Goal: Task Accomplishment & Management: Manage account settings

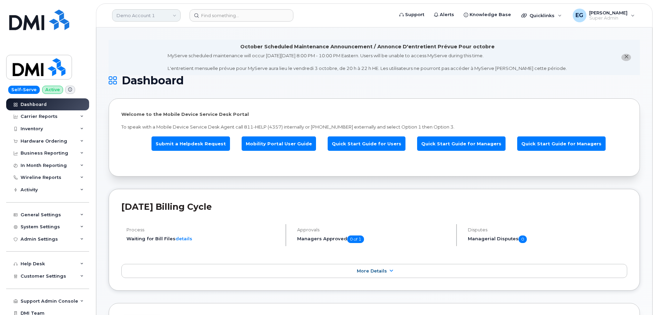
click at [151, 16] on link "Demo Account 1" at bounding box center [146, 15] width 69 height 12
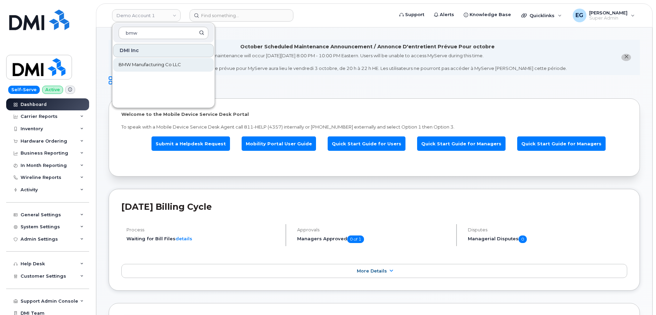
type input "bmw"
click at [152, 62] on span "BMW Manufacturing Co LLC" at bounding box center [150, 64] width 62 height 7
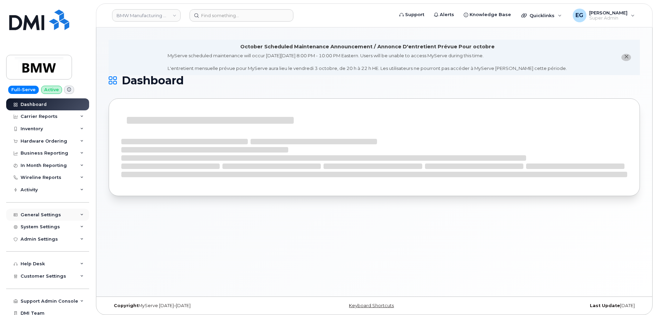
click at [60, 212] on div "General Settings" at bounding box center [47, 215] width 83 height 12
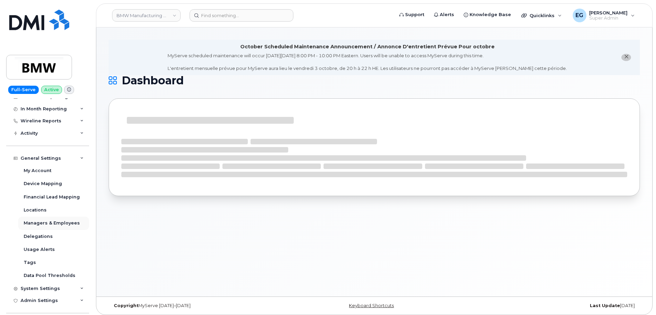
scroll to position [69, 0]
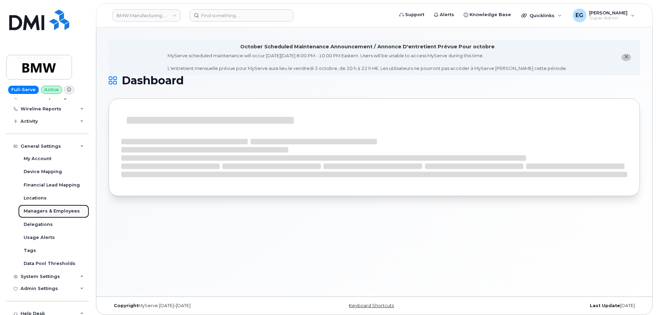
click at [60, 210] on div "Managers & Employees" at bounding box center [52, 211] width 56 height 6
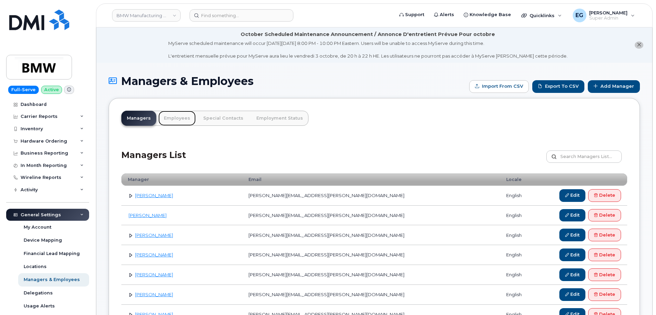
click at [180, 118] on link "Employees" at bounding box center [176, 118] width 37 height 15
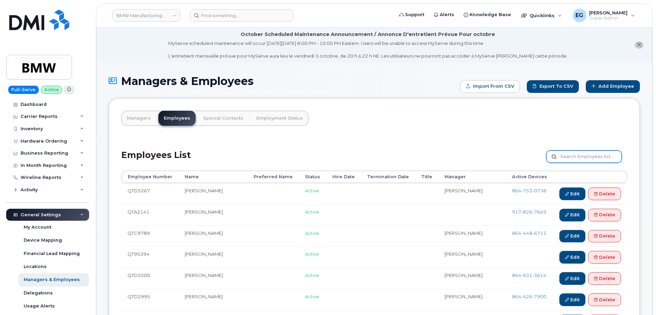
click at [575, 157] on input "text" at bounding box center [583, 156] width 75 height 12
paste input "8647057906"
type input "8647057906"
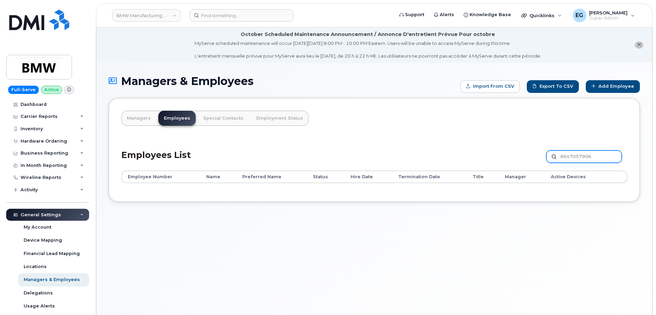
click at [571, 159] on input "8647057906" at bounding box center [583, 156] width 75 height 12
click at [572, 154] on input "8647057906" at bounding box center [583, 156] width 75 height 12
click at [583, 155] on input "864 7057906" at bounding box center [583, 156] width 75 height 12
type input "864 705 7906"
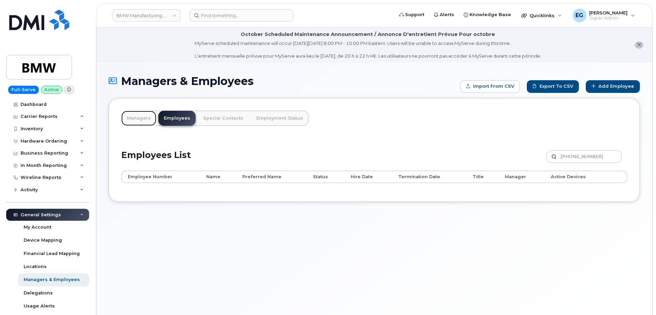
click at [132, 118] on link "Managers" at bounding box center [138, 118] width 35 height 15
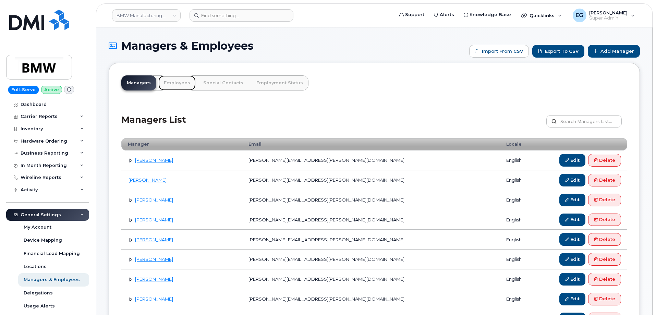
click at [183, 82] on link "Employees" at bounding box center [176, 82] width 37 height 15
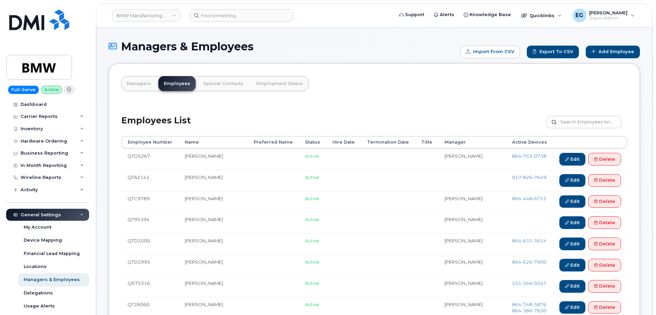
scroll to position [34, 0]
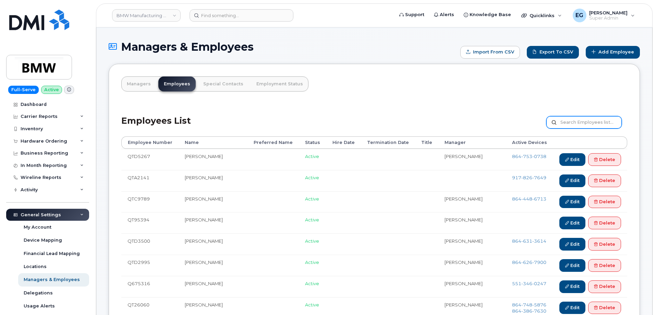
click at [580, 119] on input "text" at bounding box center [583, 122] width 75 height 12
paste input "Timothy Cantwell"
type input "Timothy Cantwell"
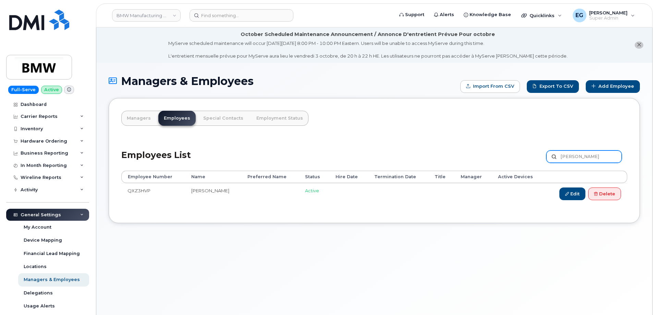
click at [588, 157] on input "[PERSON_NAME]" at bounding box center [583, 156] width 75 height 12
click at [588, 157] on input "Timothy Cantwell" at bounding box center [583, 156] width 75 height 12
paste input "Matthew Hannah"
type input "Matthew Hannah"
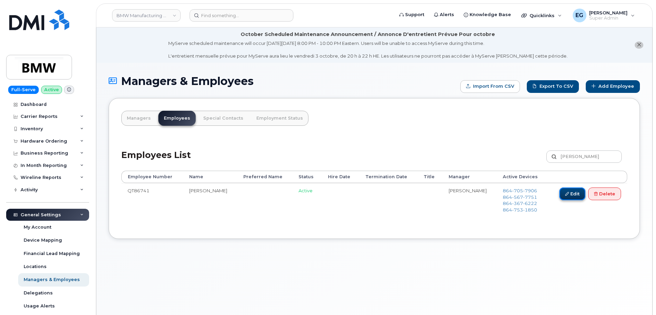
click at [571, 195] on link "Edit" at bounding box center [572, 193] width 26 height 13
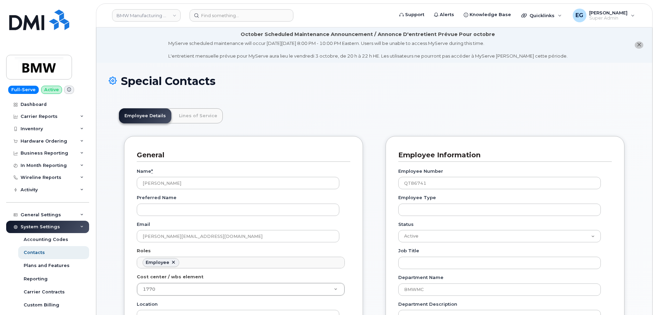
scroll to position [20, 0]
click at [204, 116] on link "Lines of Service" at bounding box center [197, 115] width 49 height 15
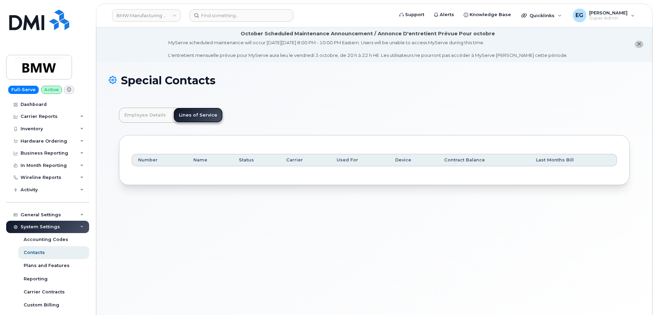
scroll to position [0, 0]
click at [154, 115] on link "Employee Details" at bounding box center [145, 115] width 52 height 15
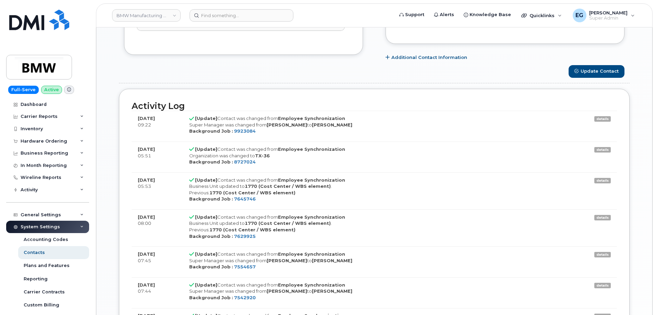
scroll to position [548, 0]
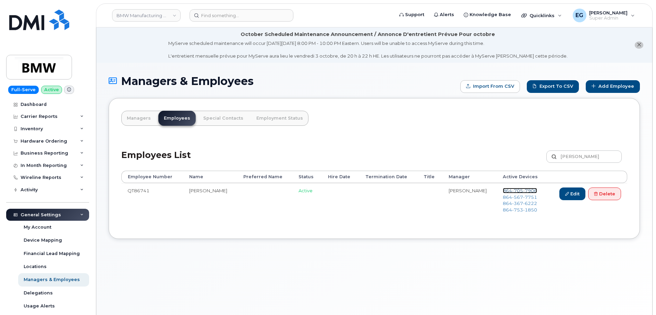
click at [523, 191] on span "7906" at bounding box center [530, 190] width 14 height 5
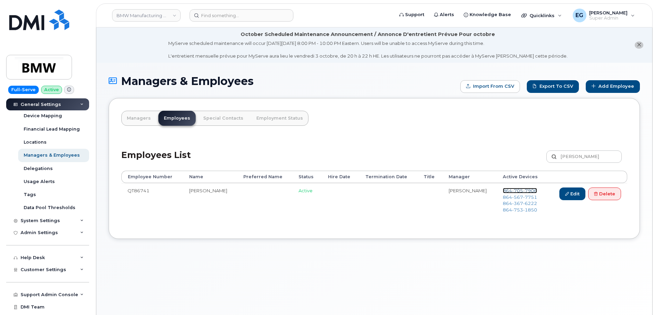
scroll to position [134, 0]
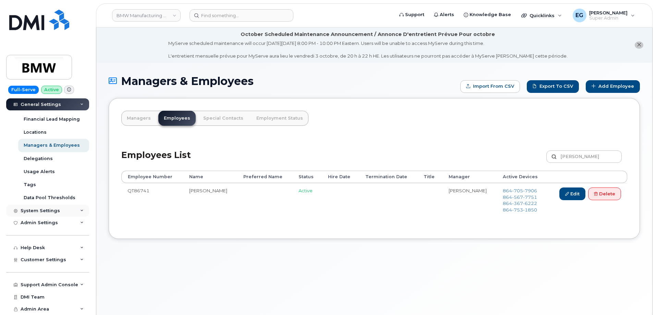
click at [54, 211] on div "System Settings" at bounding box center [40, 210] width 39 height 5
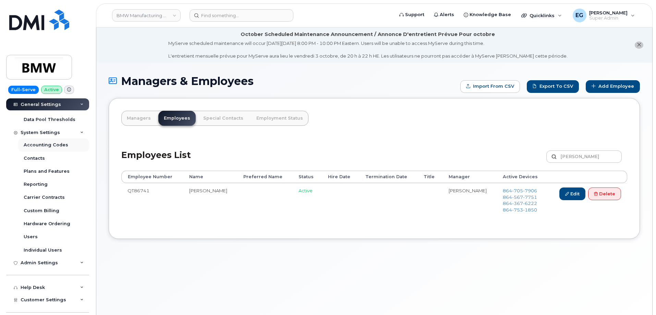
scroll to position [237, 0]
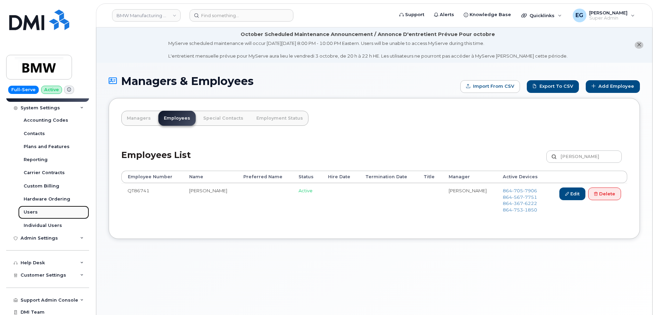
click at [30, 209] on div "Users" at bounding box center [31, 212] width 14 height 6
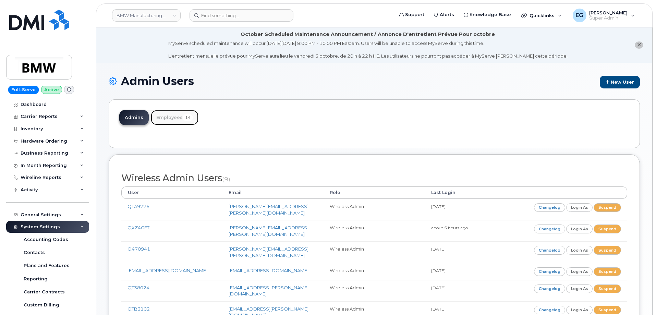
click at [170, 120] on link "Employees 14" at bounding box center [175, 117] width 48 height 15
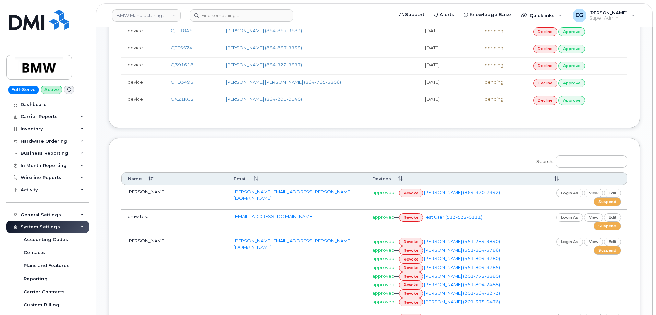
scroll to position [343, 0]
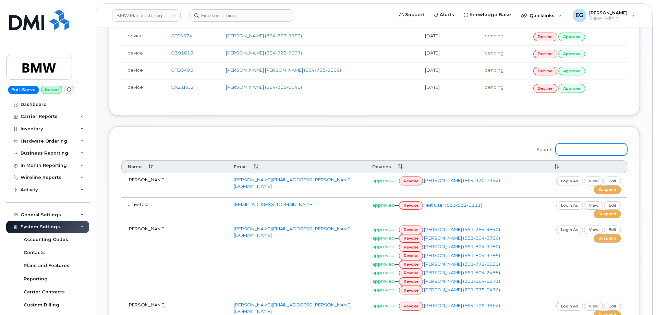
click at [575, 150] on input "Search:" at bounding box center [591, 149] width 72 height 12
paste input "[PERSON_NAME]"
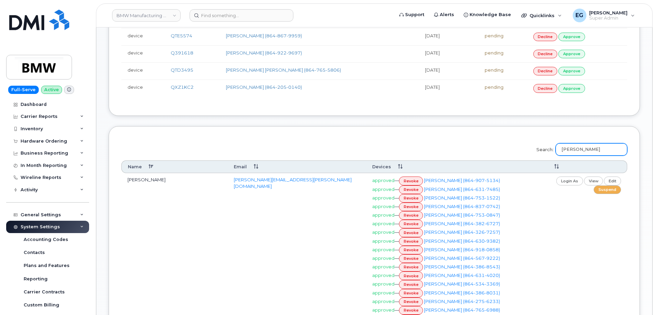
click at [612, 155] on input "[PERSON_NAME]" at bounding box center [591, 149] width 72 height 12
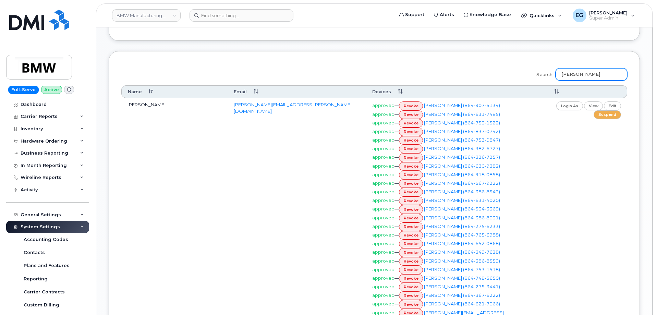
scroll to position [433, 0]
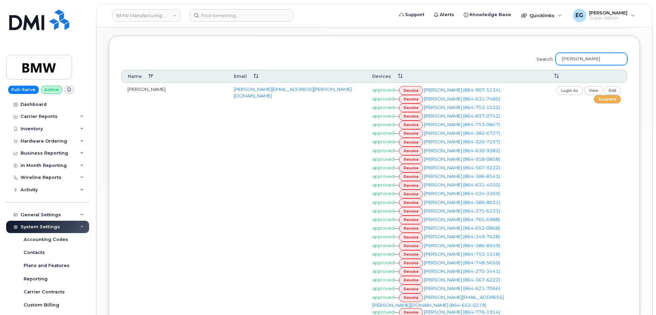
click at [585, 56] on input "[PERSON_NAME]" at bounding box center [591, 59] width 72 height 12
paste input "8647057906"
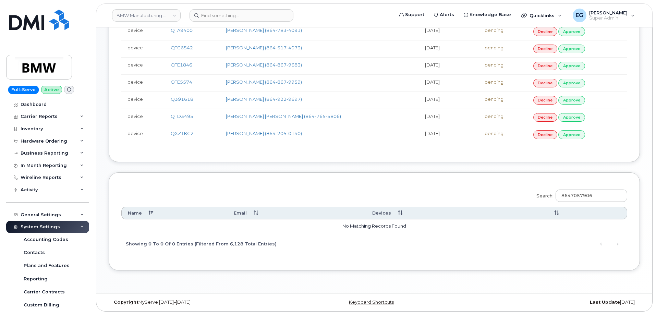
click at [436, 240] on div "Search: 8647057906 Name Email Devices" at bounding box center [374, 219] width 506 height 69
click at [577, 196] on input "8647057906" at bounding box center [591, 195] width 72 height 12
click at [589, 195] on input "864-7057906" at bounding box center [591, 195] width 72 height 12
type input "[PHONE_NUMBER]"
click at [514, 241] on div "Search: [PHONE_NUMBER] Name Email Devices" at bounding box center [374, 219] width 506 height 69
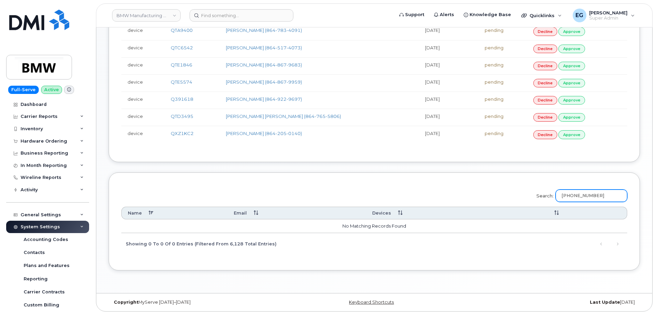
click at [586, 193] on input "[PHONE_NUMBER]" at bounding box center [591, 195] width 72 height 12
click at [598, 195] on input "[PHONE_NUMBER]" at bounding box center [591, 195] width 72 height 12
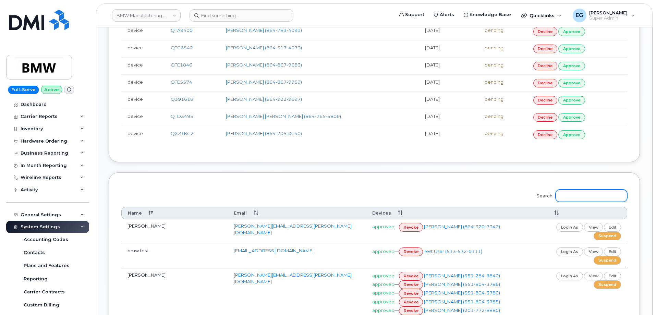
paste input "[PERSON_NAME]"
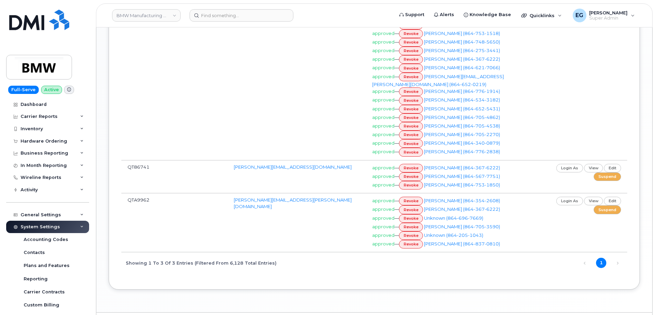
scroll to position [639, 0]
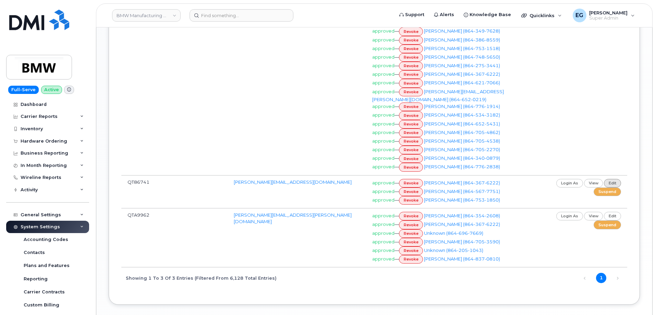
type input "[PERSON_NAME]"
click at [613, 184] on link "edit" at bounding box center [612, 183] width 17 height 9
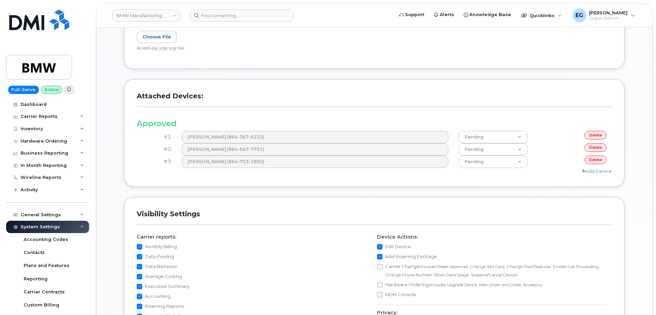
scroll to position [309, 0]
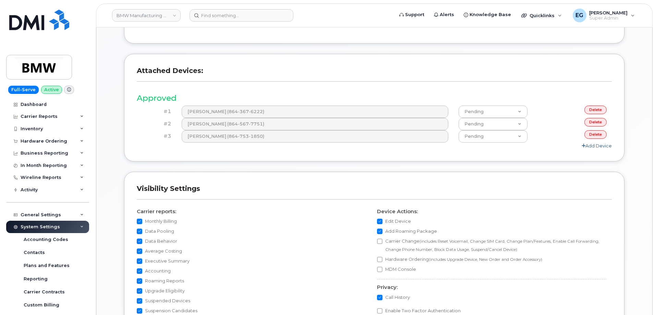
click at [594, 145] on link "Add Device" at bounding box center [596, 145] width 30 height 5
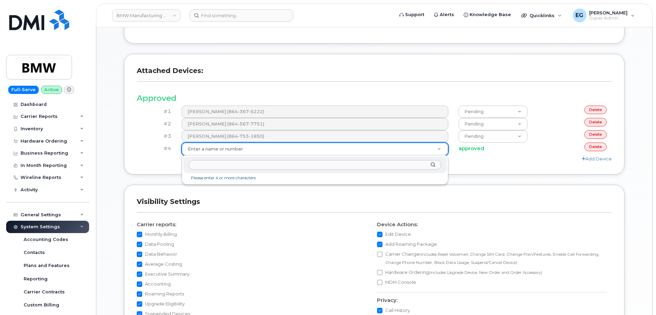
click at [349, 167] on input "text" at bounding box center [315, 165] width 253 height 10
paste input "8647057906"
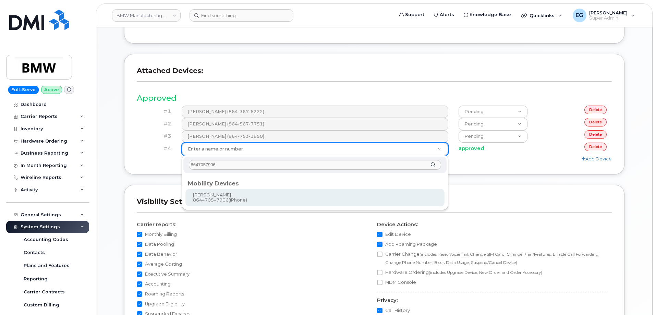
type input "8647057906"
type input "913173"
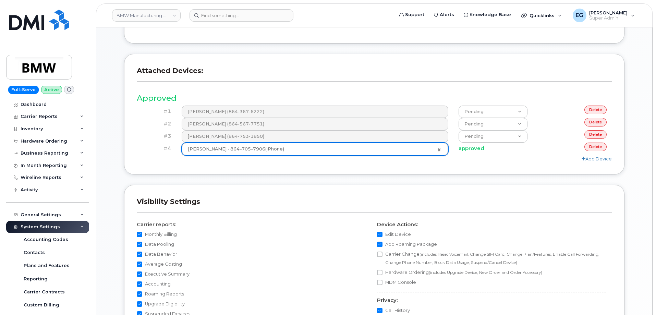
click at [473, 148] on h4 "approved" at bounding box center [492, 149] width 69 height 6
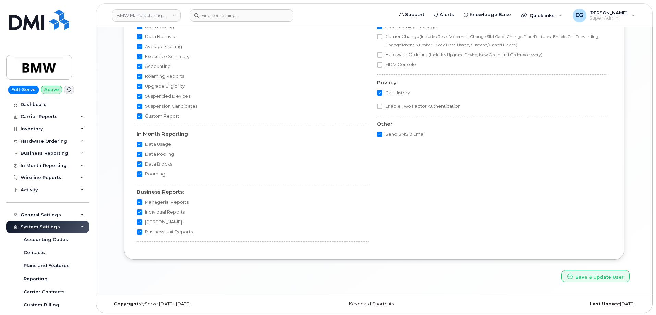
scroll to position [529, 0]
click at [601, 275] on button "Save & Update User" at bounding box center [595, 274] width 68 height 13
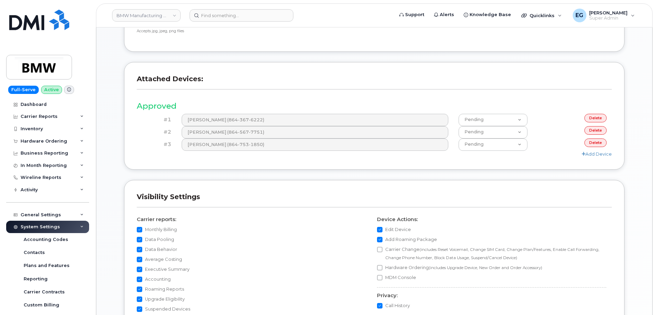
scroll to position [343, 0]
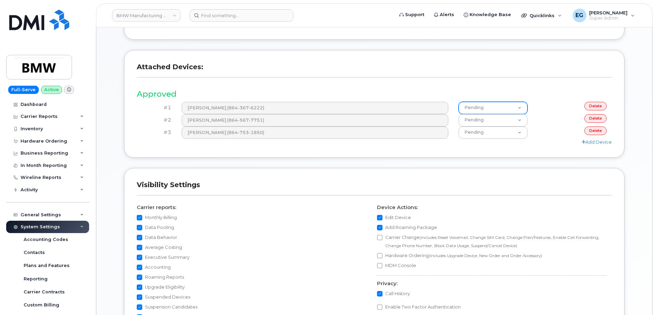
click at [519, 106] on select "Pending Approved Declined" at bounding box center [492, 108] width 69 height 12
select select "Approved"
click at [458, 102] on select "Pending Approved Declined" at bounding box center [492, 108] width 69 height 12
click at [512, 121] on select "Pending Approved Declined" at bounding box center [492, 120] width 69 height 12
select select "Approved"
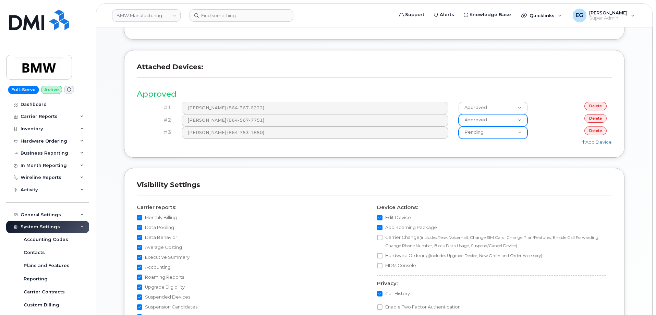
click at [458, 114] on select "Pending Approved Declined" at bounding box center [492, 120] width 69 height 12
click at [506, 135] on select "Pending Approved Declined" at bounding box center [492, 132] width 69 height 12
select select "Approved"
click at [458, 126] on select "Pending Approved Declined" at bounding box center [492, 132] width 69 height 12
click at [587, 142] on link "Add Device" at bounding box center [596, 141] width 30 height 5
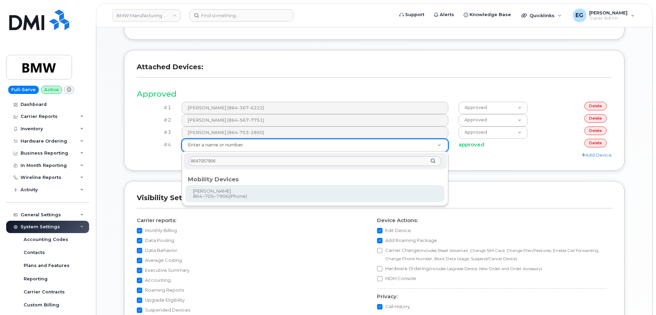
type input "8647057906"
type input "913173"
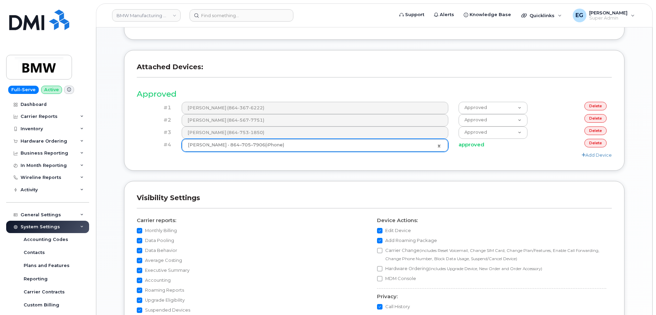
click at [488, 152] on div "Add Device" at bounding box center [374, 155] width 475 height 7
click at [480, 147] on h4 "approved" at bounding box center [492, 145] width 69 height 6
click at [560, 160] on div "Attached Devices: Approved #1 Matthew Hannah (864-367-6222) Pending Approved De…" at bounding box center [374, 110] width 500 height 121
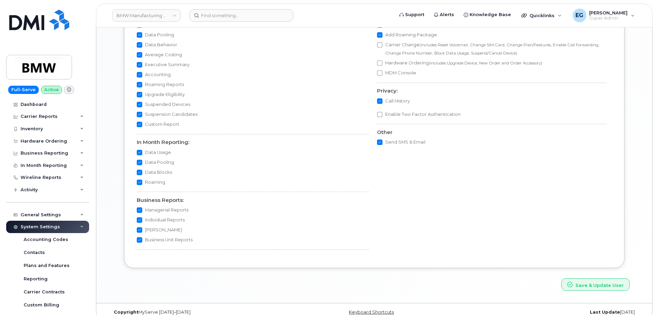
scroll to position [558, 0]
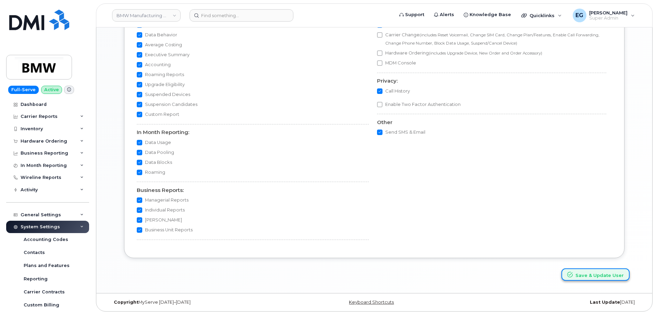
click at [588, 272] on button "Save & Update User" at bounding box center [595, 274] width 68 height 13
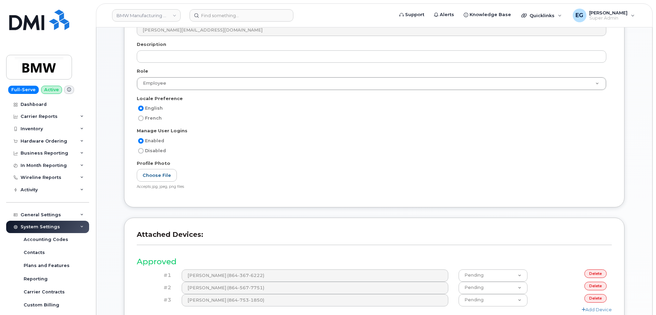
scroll to position [206, 0]
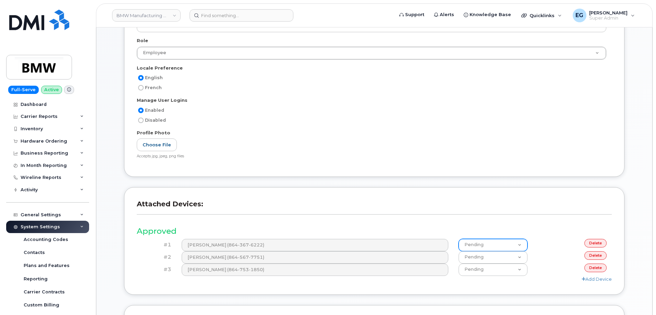
click at [514, 244] on select "Pending Approved Declined" at bounding box center [492, 245] width 69 height 12
select select "Approved"
click at [458, 239] on select "Pending Approved Declined" at bounding box center [492, 245] width 69 height 12
click at [489, 262] on select "Pending Approved Declined" at bounding box center [492, 257] width 69 height 12
select select "Approved"
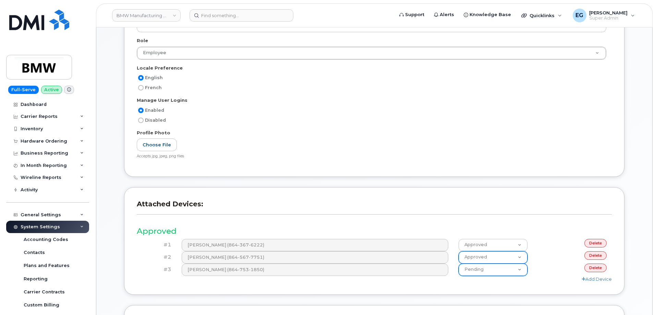
click at [458, 251] on select "Pending Approved Declined" at bounding box center [492, 257] width 69 height 12
click at [488, 270] on select "Pending Approved Declined" at bounding box center [492, 269] width 69 height 12
select select "Approved"
click at [458, 263] on select "Pending Approved Declined" at bounding box center [492, 269] width 69 height 12
click at [537, 227] on h3 "Approved" at bounding box center [374, 231] width 475 height 9
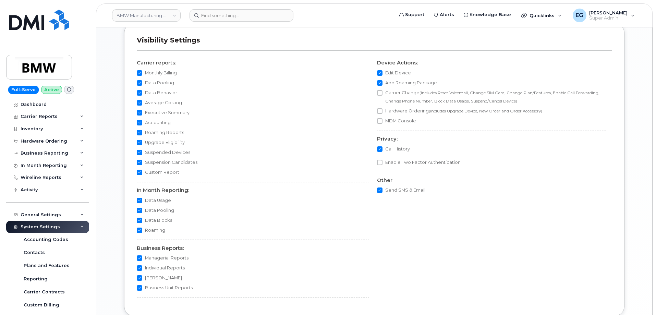
scroll to position [545, 0]
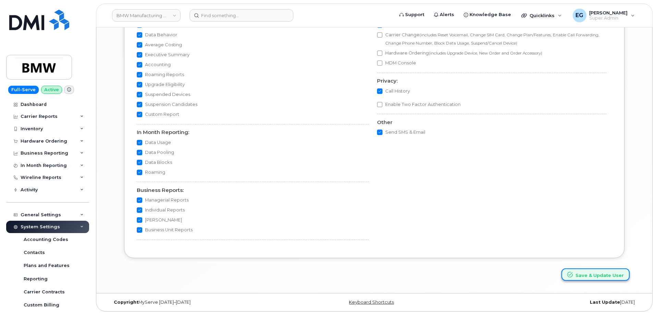
click at [585, 276] on button "Save & Update User" at bounding box center [595, 274] width 68 height 13
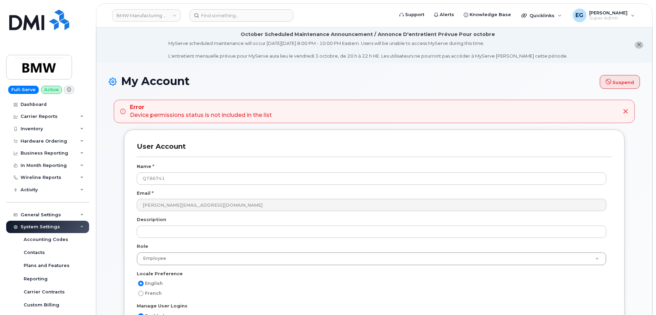
click at [123, 111] on icon at bounding box center [122, 111] width 5 height 5
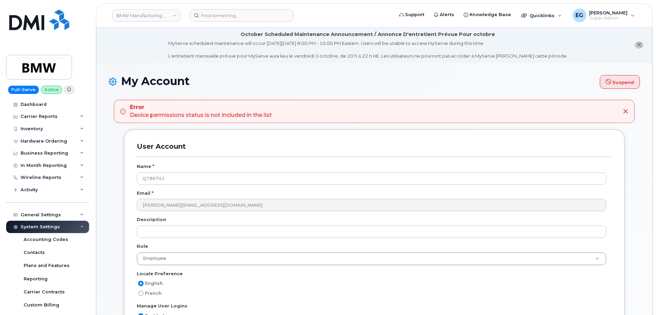
click at [123, 111] on icon at bounding box center [122, 111] width 5 height 5
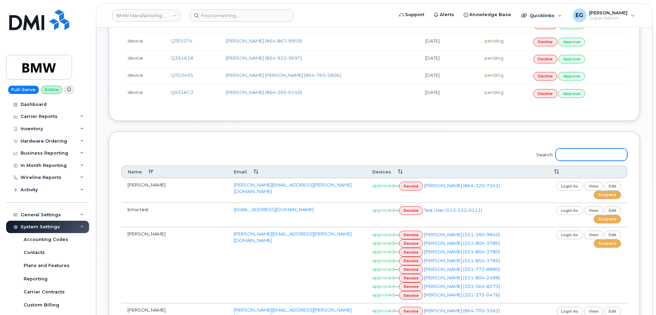
scroll to position [343, 0]
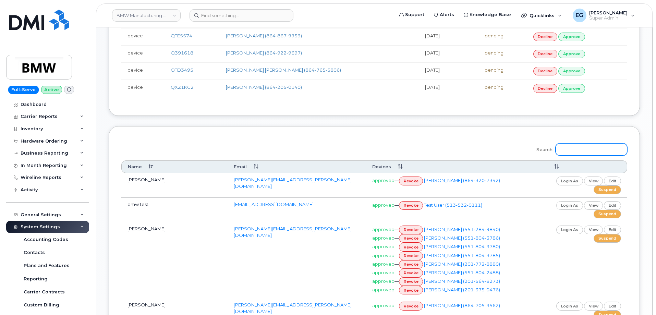
click at [586, 152] on input "Search:" at bounding box center [591, 149] width 72 height 12
paste input "Matthew Hannah"
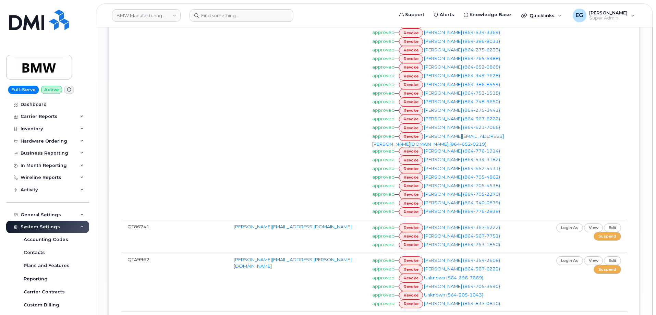
scroll to position [673, 0]
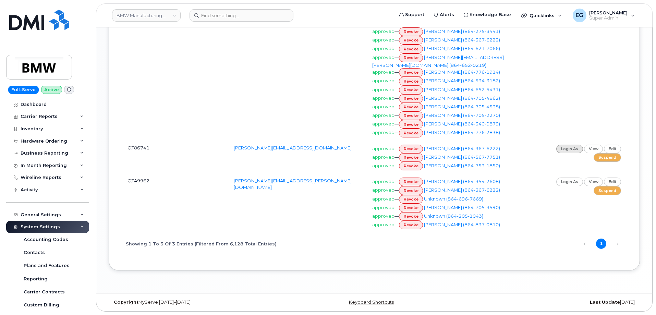
type input "Matthew Hannah"
click at [566, 145] on link "login as" at bounding box center [569, 149] width 27 height 9
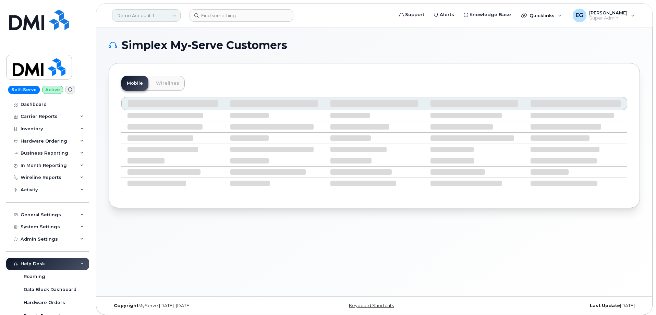
click at [142, 14] on link "Demo Account 1" at bounding box center [146, 15] width 69 height 12
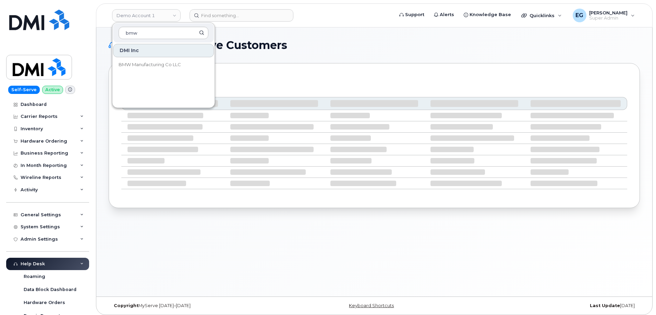
type input "bmw"
click at [152, 72] on div "DMI Inc BMW Manufacturing Co LLC" at bounding box center [163, 74] width 102 height 62
click at [151, 68] on span "BMW Manufacturing Co LLC" at bounding box center [150, 64] width 62 height 7
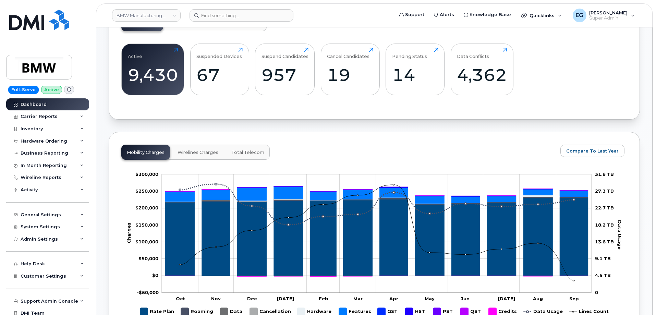
scroll to position [16, 0]
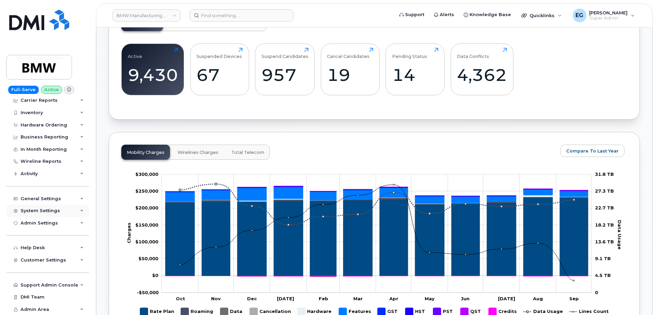
click at [47, 213] on div "System Settings" at bounding box center [40, 210] width 39 height 5
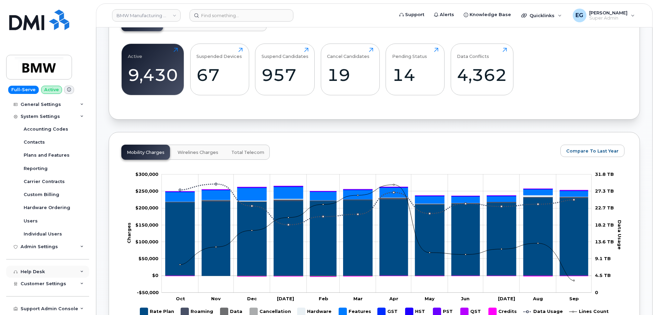
scroll to position [119, 0]
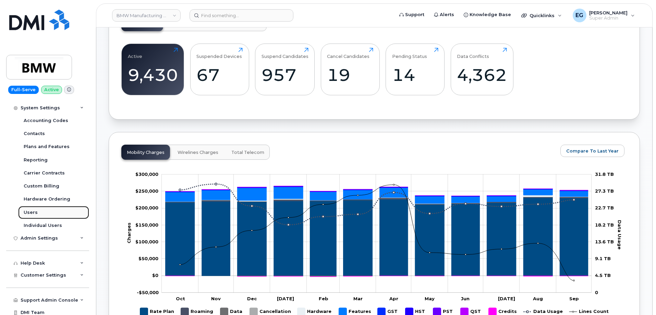
click at [32, 213] on div "Users" at bounding box center [31, 212] width 14 height 6
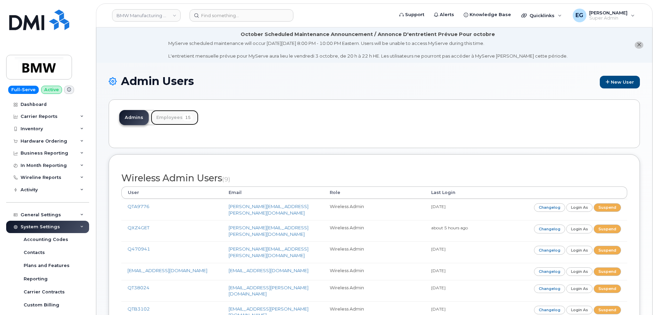
click at [165, 118] on link "Employees 15" at bounding box center [175, 117] width 48 height 15
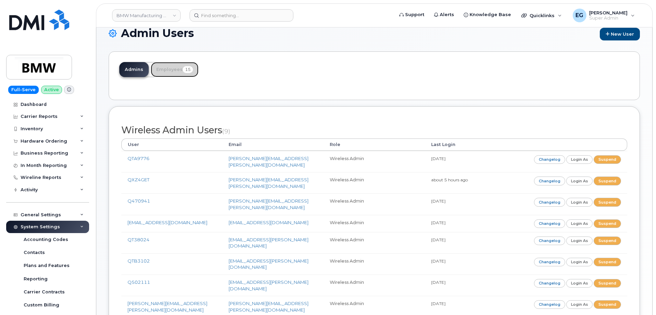
scroll to position [38, 0]
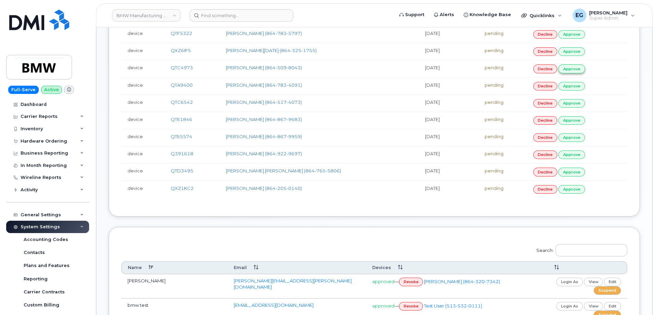
scroll to position [103, 0]
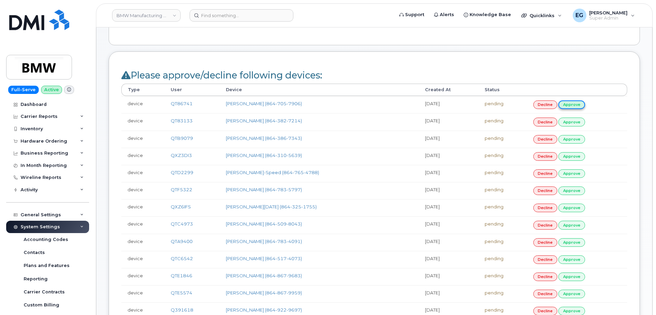
click at [567, 105] on link "approve" at bounding box center [571, 104] width 27 height 9
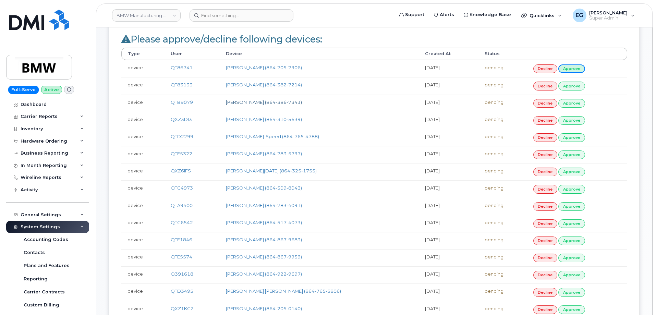
scroll to position [137, 0]
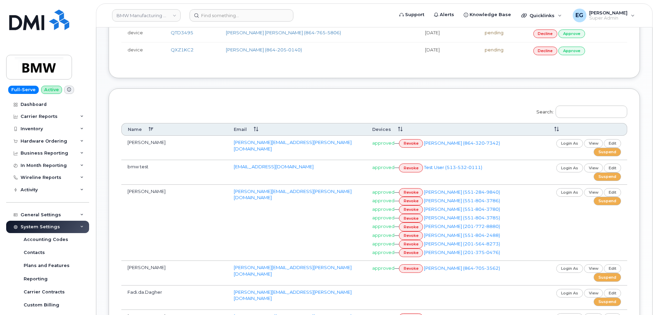
scroll to position [411, 0]
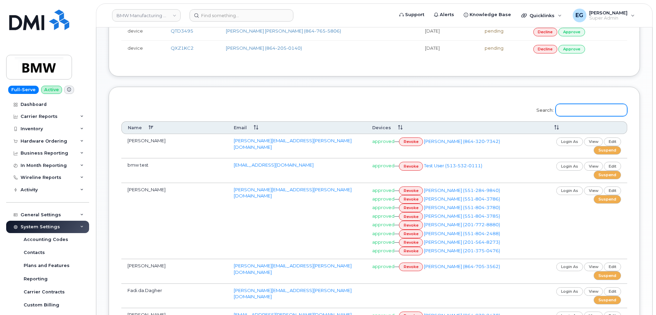
paste input "[PERSON_NAME]"
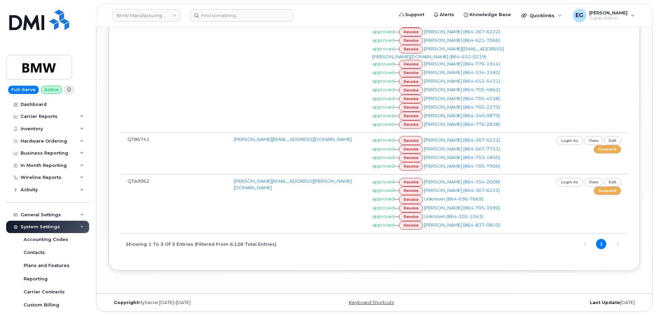
scroll to position [711, 0]
type input "[PERSON_NAME]"
click at [573, 140] on link "login as" at bounding box center [569, 140] width 27 height 9
